Goal: Find specific page/section: Locate item on page

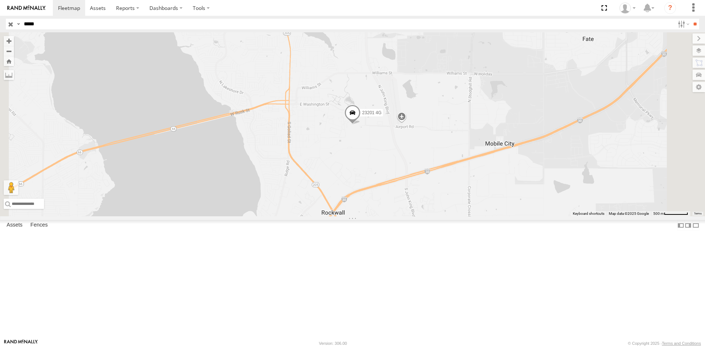
click at [386, 201] on div "23201 4G" at bounding box center [352, 124] width 705 height 184
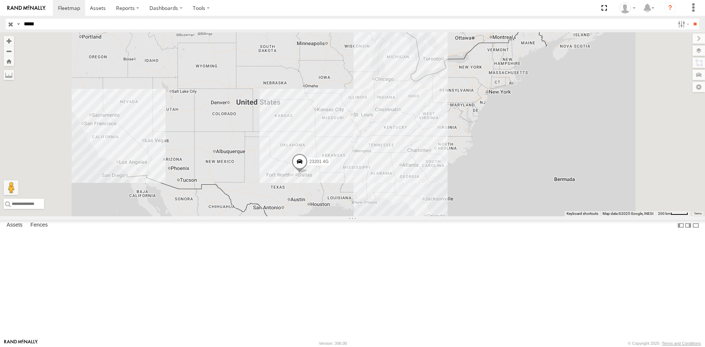
drag, startPoint x: 407, startPoint y: 277, endPoint x: 388, endPoint y: 266, distance: 22.2
click at [388, 216] on div "23201 4G" at bounding box center [352, 124] width 705 height 184
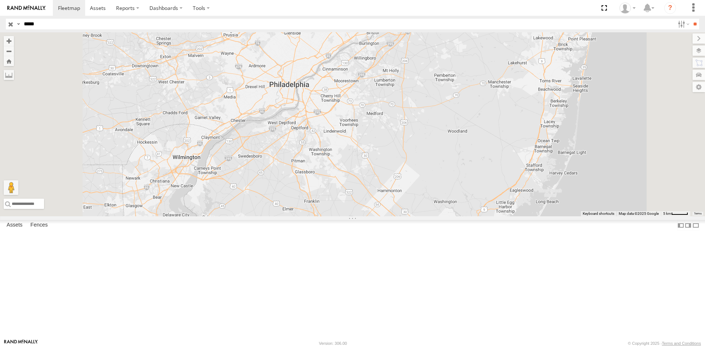
drag, startPoint x: 576, startPoint y: 217, endPoint x: 568, endPoint y: 202, distance: 17.4
click at [568, 202] on div "23201 4G" at bounding box center [352, 124] width 705 height 184
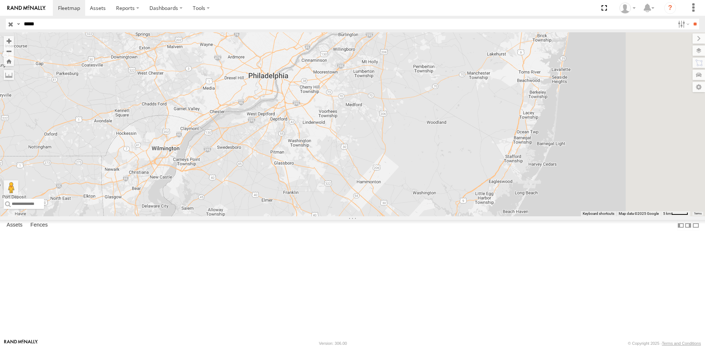
drag, startPoint x: 486, startPoint y: 164, endPoint x: 465, endPoint y: 154, distance: 23.0
click at [465, 154] on div "23201 4G" at bounding box center [352, 124] width 705 height 184
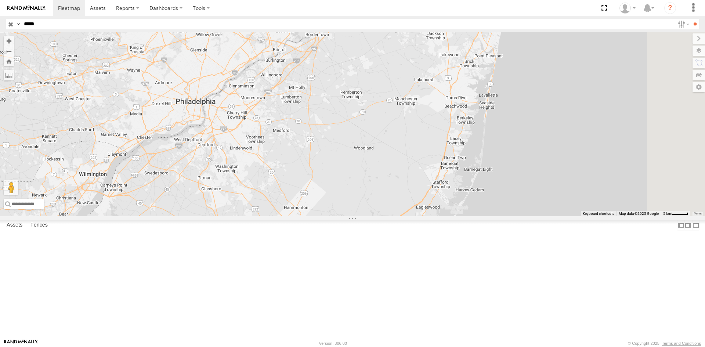
drag, startPoint x: 464, startPoint y: 154, endPoint x: 389, endPoint y: 182, distance: 79.5
click at [389, 182] on div "23201 4G" at bounding box center [352, 124] width 705 height 184
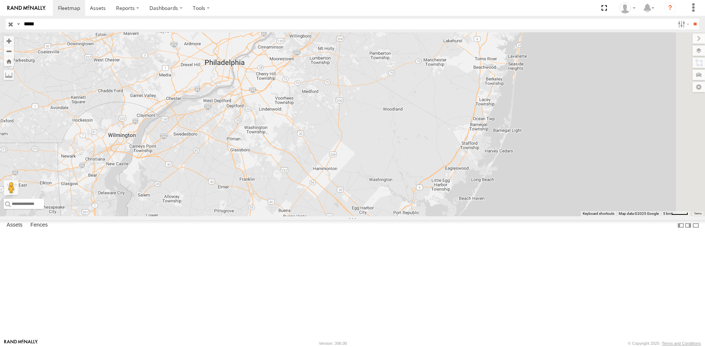
drag, startPoint x: 383, startPoint y: 200, endPoint x: 412, endPoint y: 158, distance: 50.9
click at [412, 158] on div "23201 4G" at bounding box center [352, 124] width 705 height 184
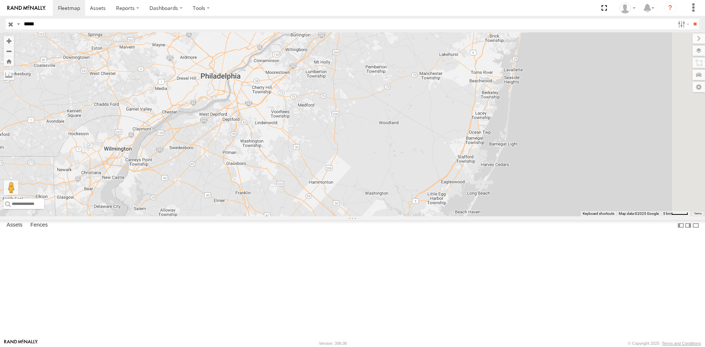
drag, startPoint x: 407, startPoint y: 115, endPoint x: 403, endPoint y: 130, distance: 14.9
click at [403, 130] on div "23201 4G" at bounding box center [352, 124] width 705 height 184
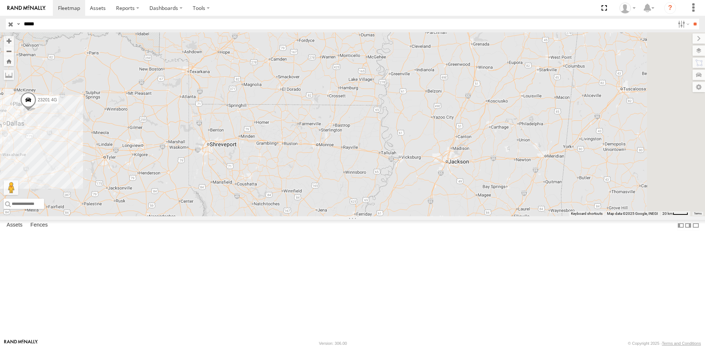
drag, startPoint x: 665, startPoint y: 229, endPoint x: 306, endPoint y: 207, distance: 359.9
click at [306, 207] on div "23201 4G" at bounding box center [352, 124] width 705 height 184
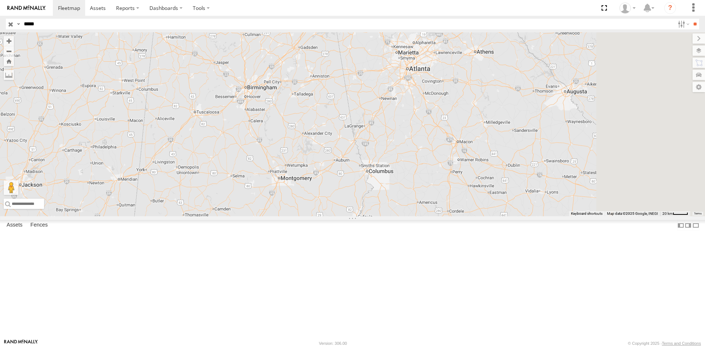
drag, startPoint x: 597, startPoint y: 176, endPoint x: 179, endPoint y: 205, distance: 418.9
click at [179, 205] on main "← Move left → Move right ↑ Move up ↓ Move down + Zoom in - Zoom out Home Jump l…" at bounding box center [352, 185] width 705 height 306
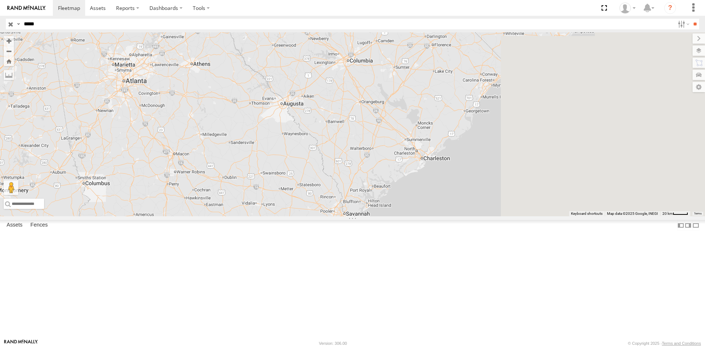
drag, startPoint x: 508, startPoint y: 223, endPoint x: 371, endPoint y: 218, distance: 137.7
click at [371, 216] on div "23201 4G" at bounding box center [352, 124] width 705 height 184
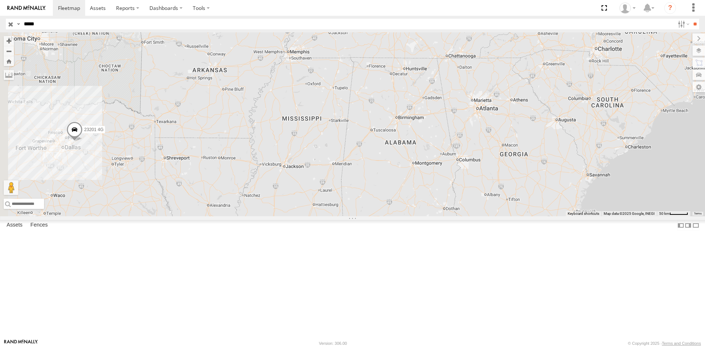
drag, startPoint x: 310, startPoint y: 162, endPoint x: 610, endPoint y: 193, distance: 301.0
click at [610, 193] on div "23201 4G" at bounding box center [352, 124] width 705 height 184
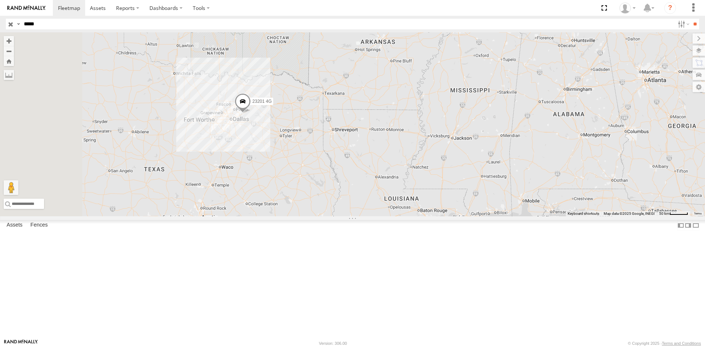
drag, startPoint x: 315, startPoint y: 167, endPoint x: 487, endPoint y: 139, distance: 174.4
click at [487, 139] on div "23201 4G" at bounding box center [352, 124] width 705 height 184
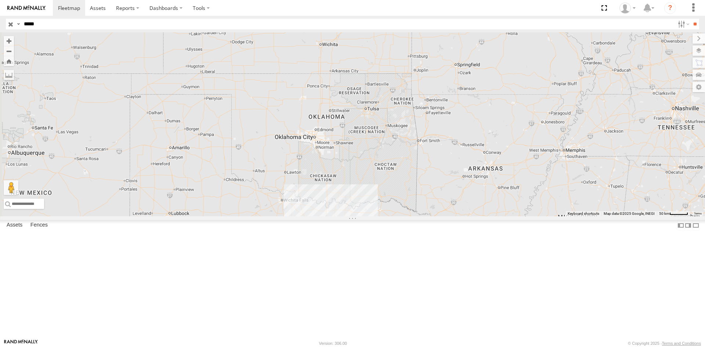
drag, startPoint x: 340, startPoint y: 101, endPoint x: 449, endPoint y: 229, distance: 168.7
click at [449, 216] on div "23201 4G" at bounding box center [352, 124] width 705 height 184
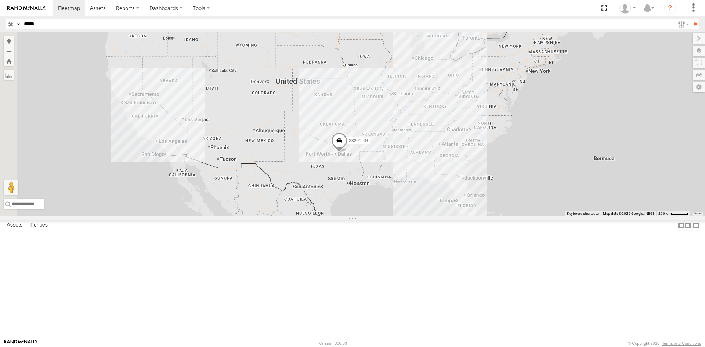
drag, startPoint x: 294, startPoint y: 161, endPoint x: 347, endPoint y: 165, distance: 53.3
click at [347, 165] on div "23201 4G" at bounding box center [352, 124] width 705 height 184
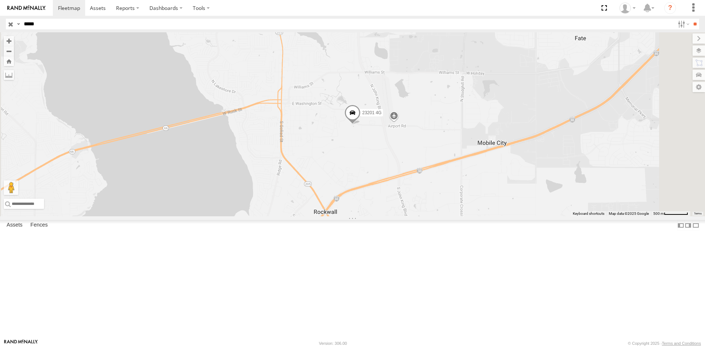
click at [0, 0] on div "23201 4G All Assets Aluminum Plant Rd Rockwall 32.92622 -96.4437 Video 23201 Al…" at bounding box center [0, 0] width 0 height 0
